Goal: Task Accomplishment & Management: Use online tool/utility

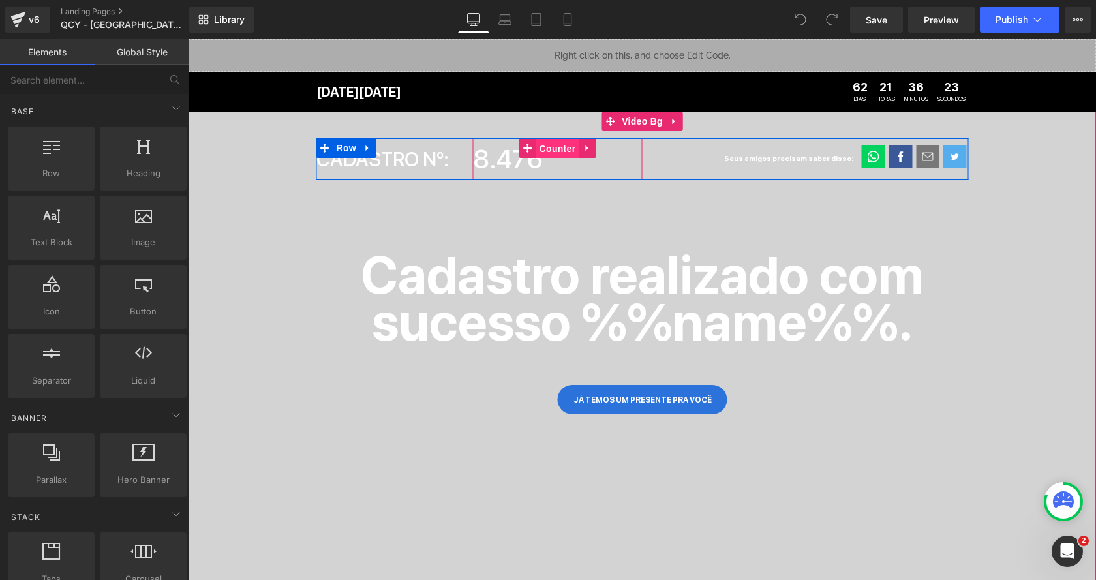
click at [554, 147] on span "Counter" at bounding box center [557, 149] width 43 height 20
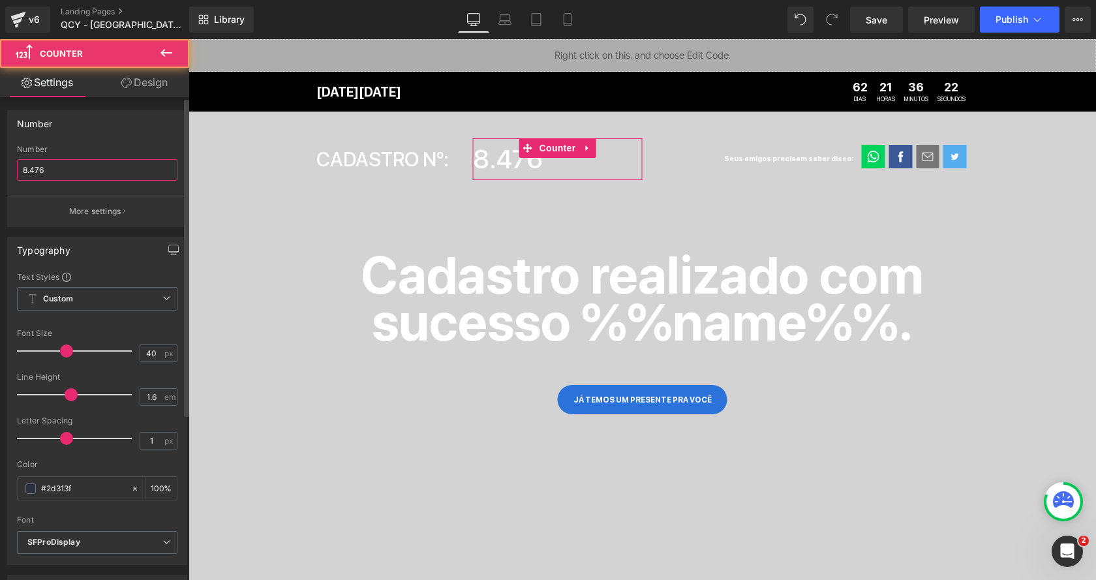
click at [87, 171] on input "8.476" at bounding box center [97, 170] width 160 height 22
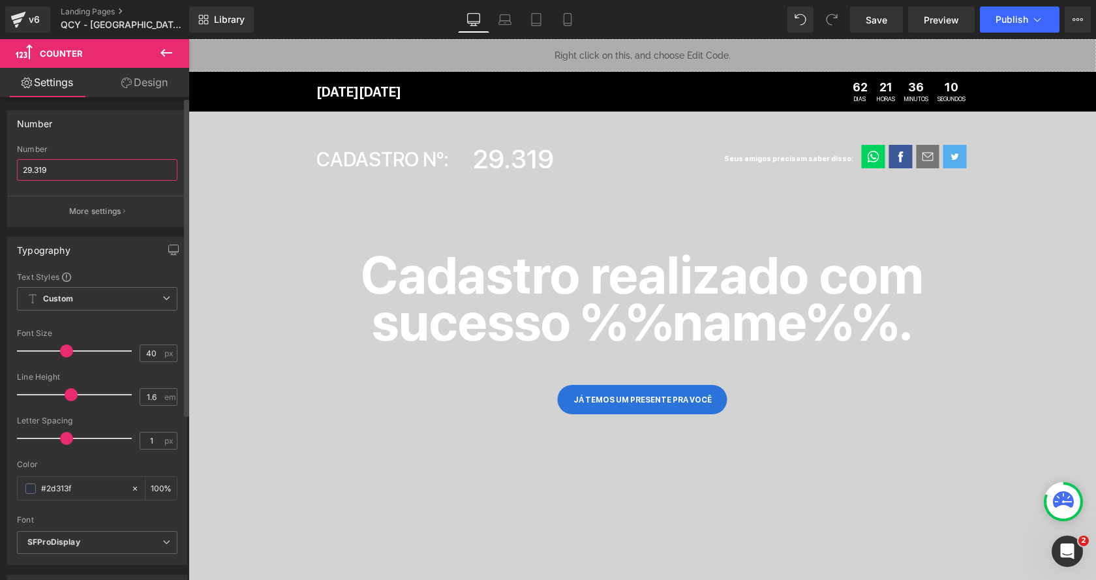
type input "29.319"
click at [164, 137] on div "Number 29.319 Number 29.319 More settings" at bounding box center [97, 168] width 180 height 117
click at [1027, 24] on span "Publish" at bounding box center [1011, 19] width 33 height 10
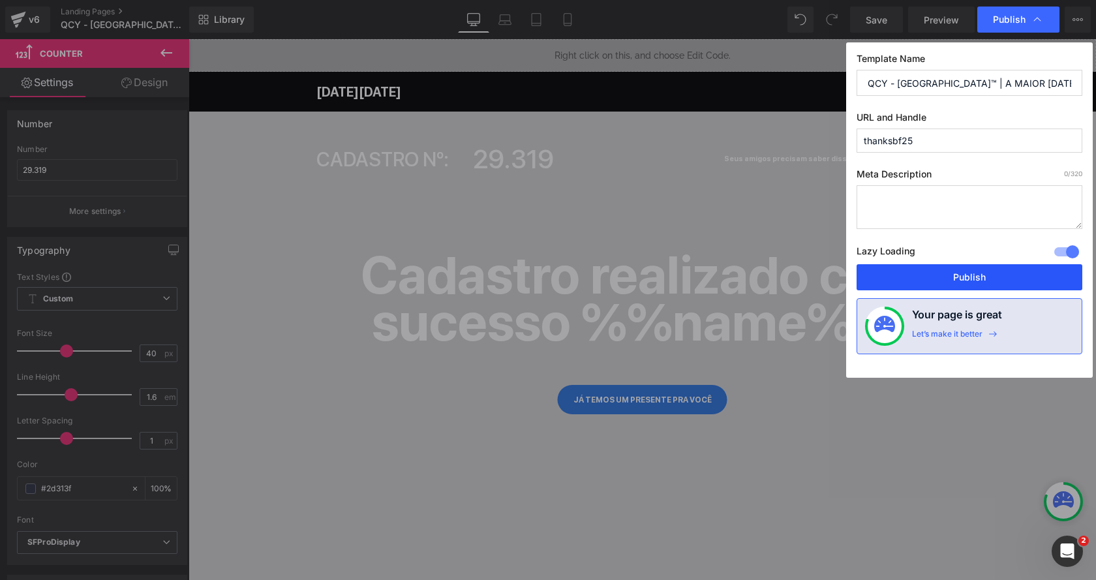
click at [948, 270] on button "Publish" at bounding box center [969, 277] width 226 height 26
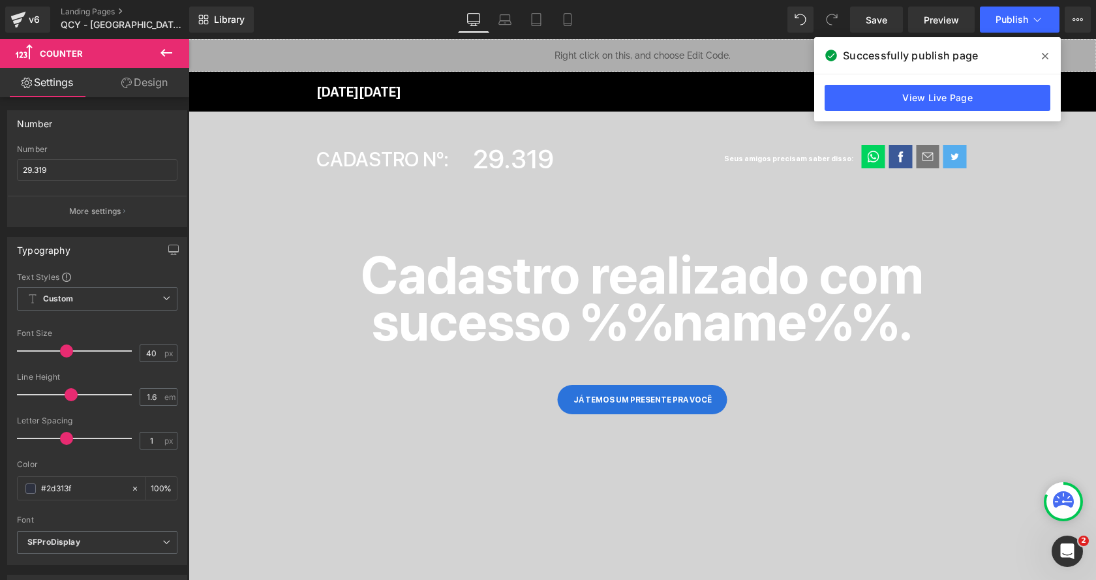
click at [1045, 55] on icon at bounding box center [1045, 56] width 7 height 7
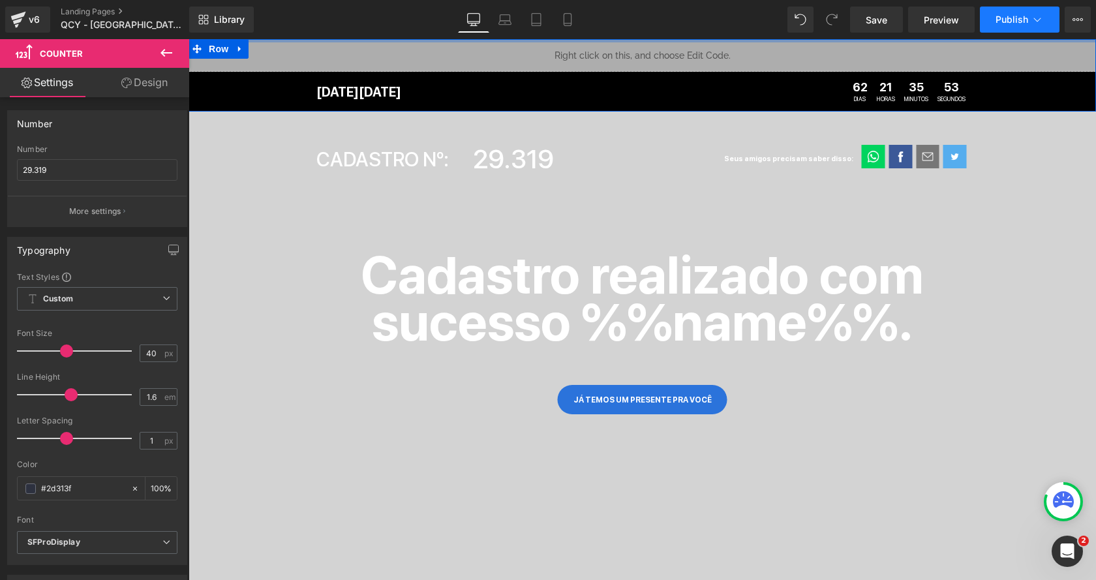
click at [1028, 26] on button "Publish" at bounding box center [1020, 20] width 80 height 26
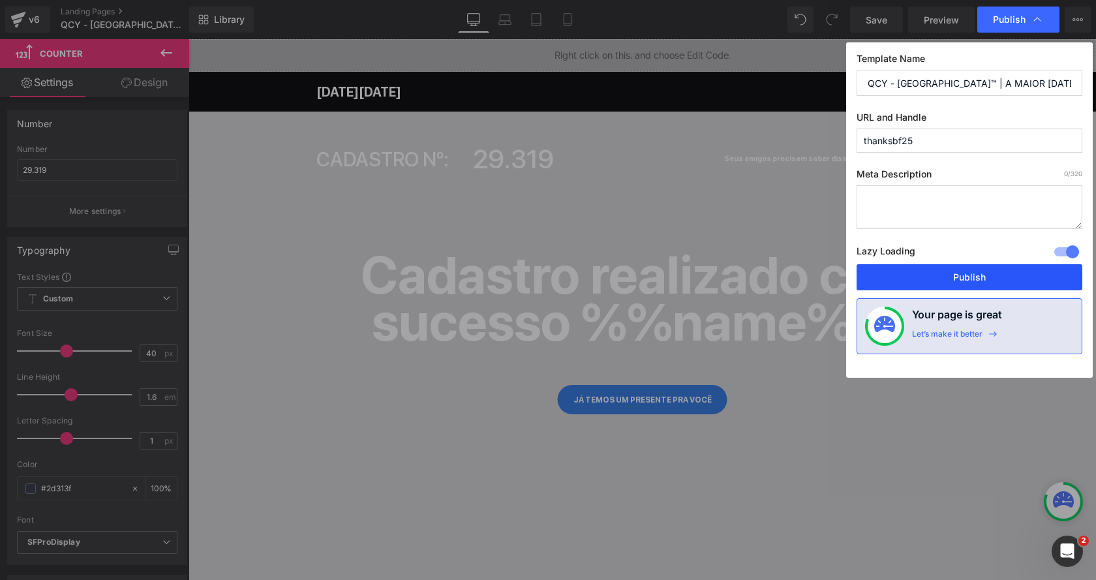
click at [944, 265] on button "Publish" at bounding box center [969, 277] width 226 height 26
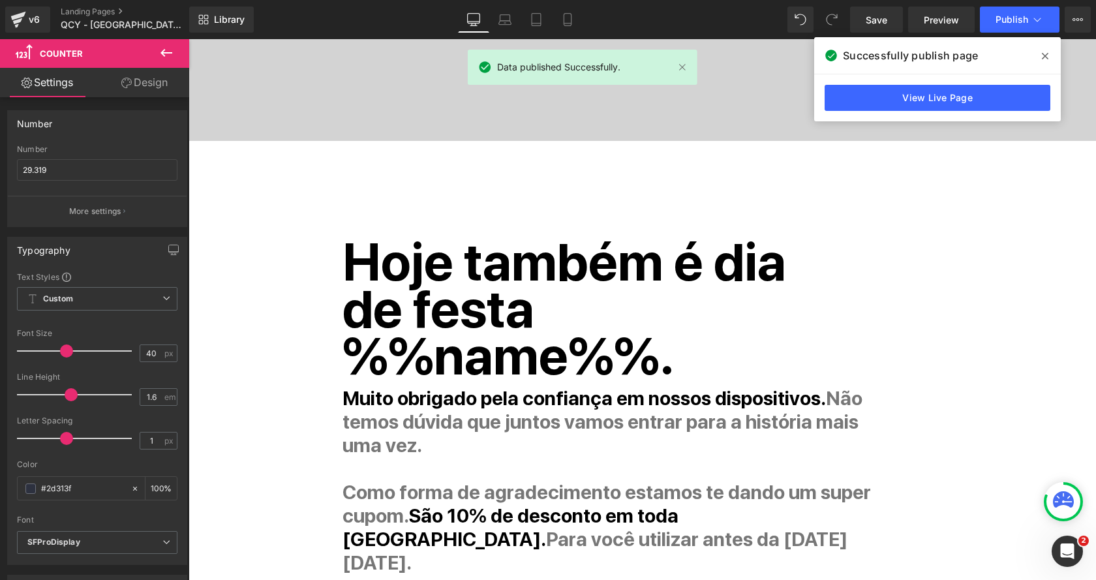
scroll to position [492, 0]
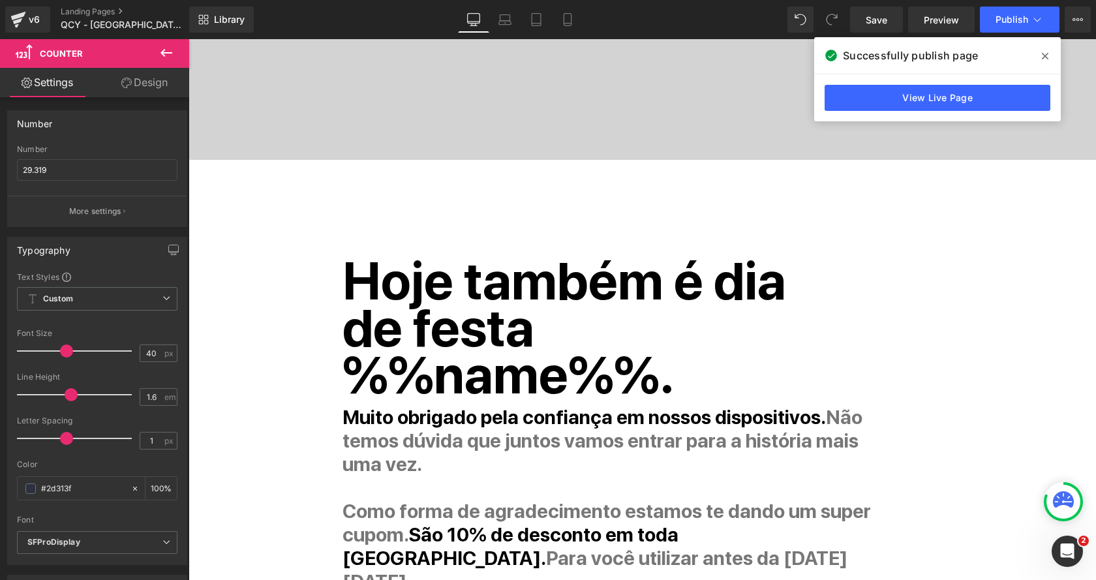
click at [1047, 55] on icon at bounding box center [1045, 56] width 7 height 10
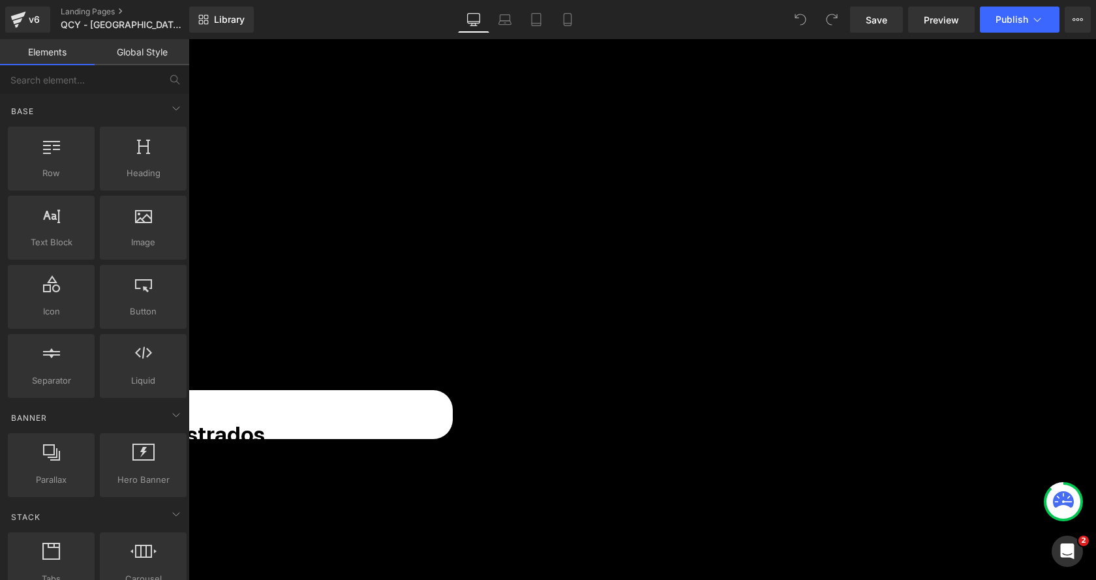
scroll to position [166, 0]
